Goal: Task Accomplishment & Management: Complete application form

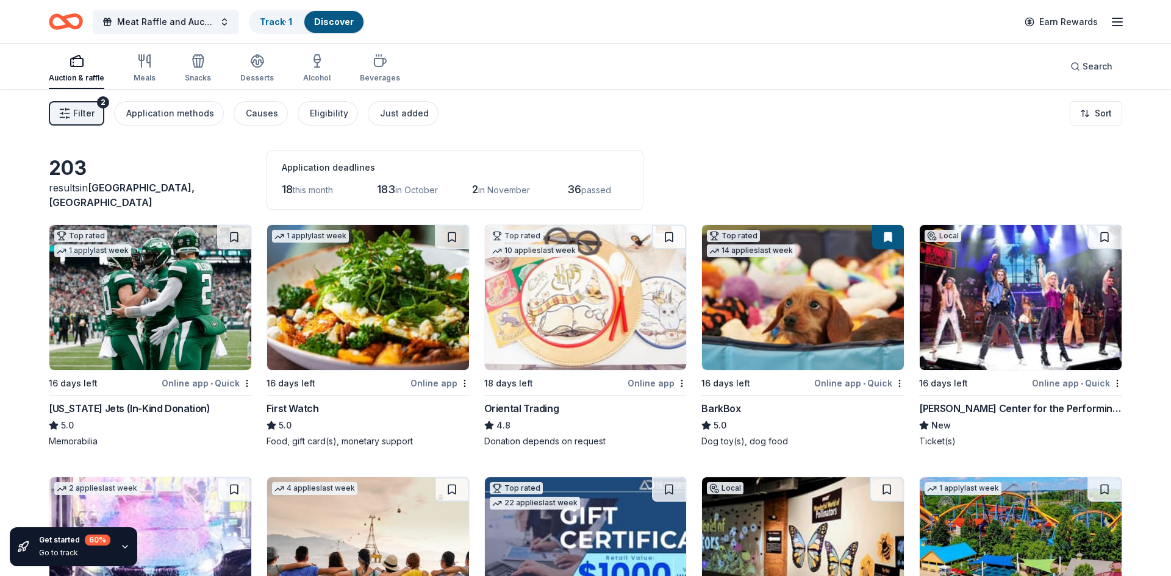
click at [141, 279] on img at bounding box center [150, 297] width 202 height 145
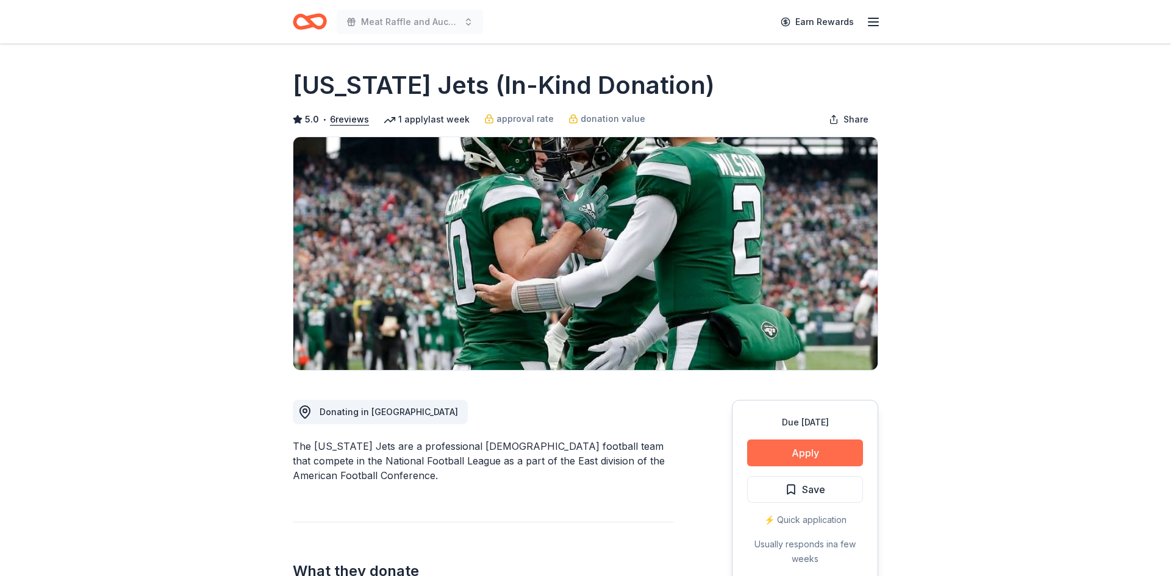
click at [808, 457] on button "Apply" at bounding box center [805, 453] width 116 height 27
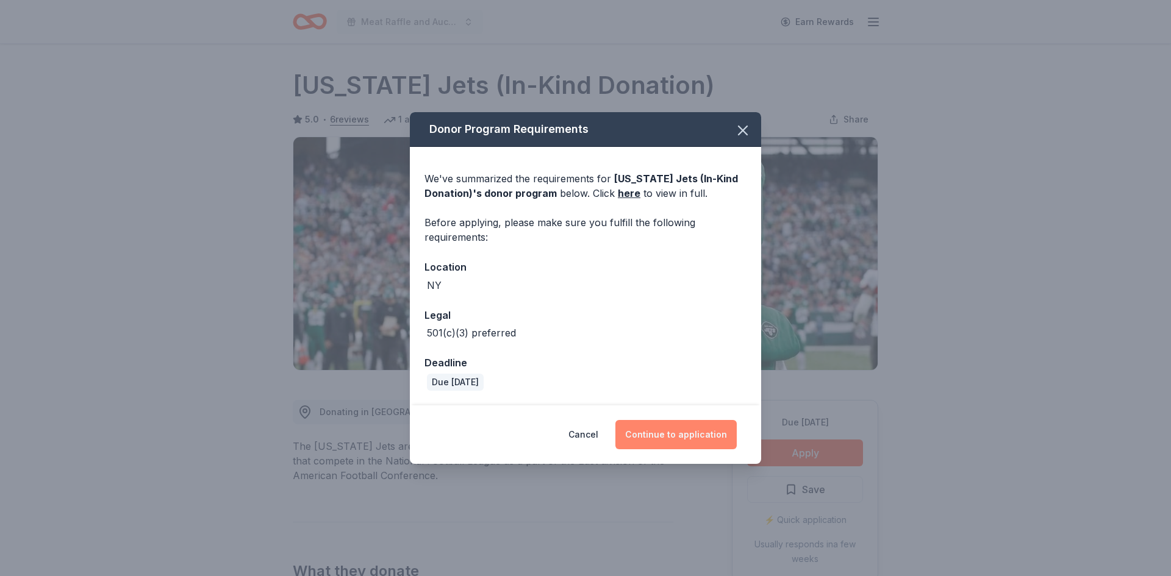
click at [679, 437] on button "Continue to application" at bounding box center [675, 434] width 121 height 29
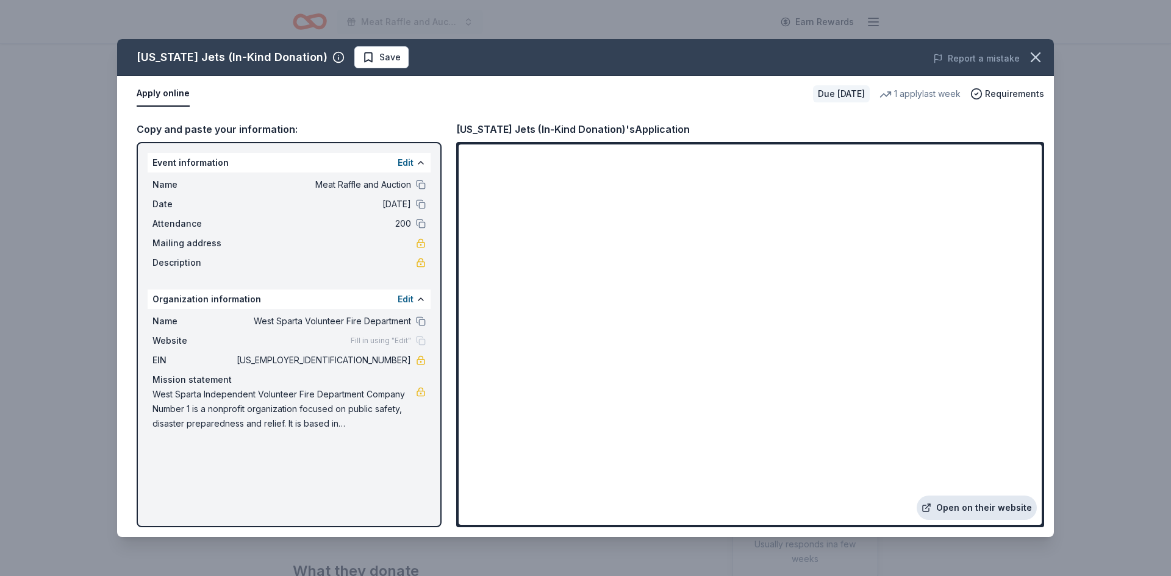
click at [982, 510] on link "Open on their website" at bounding box center [976, 508] width 120 height 24
